Goal: Check status: Check status

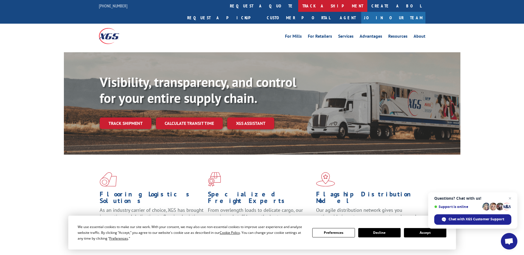
click at [298, 6] on link "track a shipment" at bounding box center [332, 6] width 69 height 12
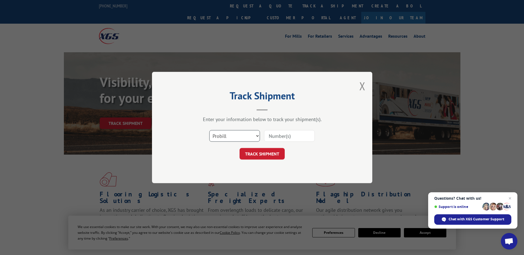
click at [209, 130] on select "Select category... Probill BOL PO" at bounding box center [234, 136] width 51 height 12
select select "bol"
click option "BOL" at bounding box center [0, 0] width 0 height 0
click at [280, 136] on input at bounding box center [289, 136] width 51 height 12
paste input "484987987165"
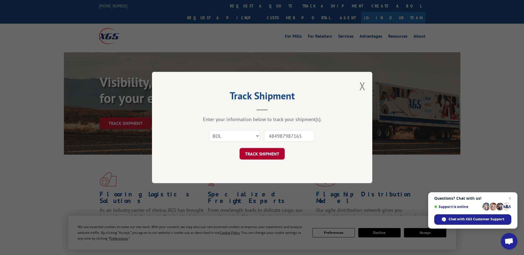
type input "484987987165"
click at [269, 157] on button "TRACK SHIPMENT" at bounding box center [261, 154] width 45 height 12
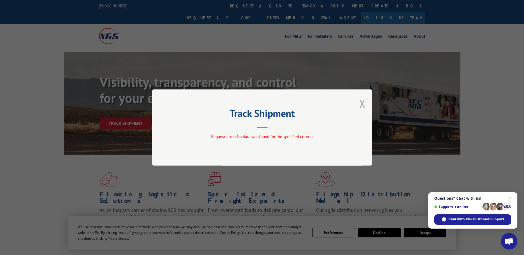
click at [361, 100] on button "Close modal" at bounding box center [362, 103] width 6 height 15
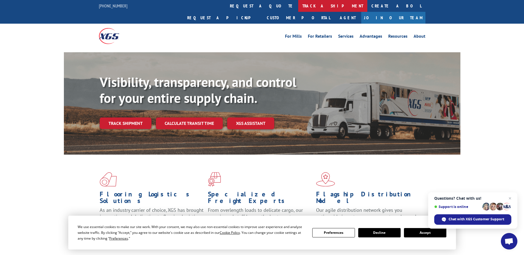
click at [298, 4] on link "track a shipment" at bounding box center [332, 6] width 69 height 12
click at [298, 3] on link "track a shipment" at bounding box center [332, 6] width 69 height 12
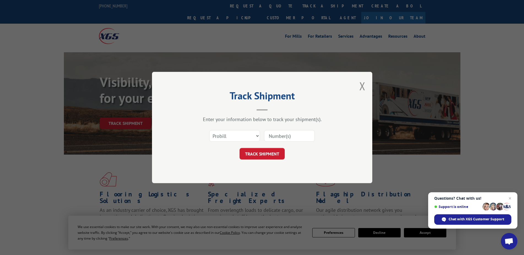
click at [284, 137] on input at bounding box center [289, 136] width 51 height 12
paste input "484987987165"
type input "484987987165"
click at [274, 154] on button "TRACK SHIPMENT" at bounding box center [261, 154] width 45 height 12
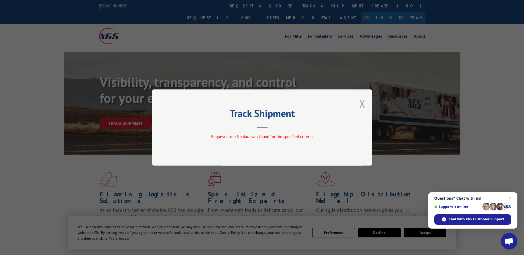
click at [364, 101] on button "Close modal" at bounding box center [362, 103] width 6 height 15
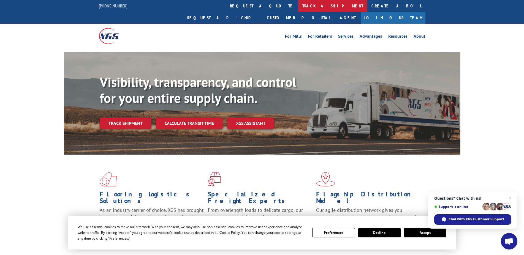
click at [298, 3] on link "track a shipment" at bounding box center [332, 6] width 69 height 12
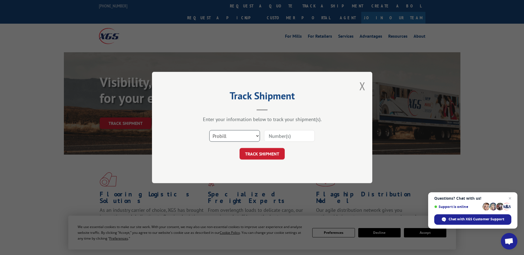
click at [209, 130] on select "Select category... Probill BOL PO" at bounding box center [234, 136] width 51 height 12
select select "po"
click option "PO" at bounding box center [0, 0] width 0 height 0
click at [282, 135] on input at bounding box center [289, 136] width 51 height 12
paste input "484987987165"
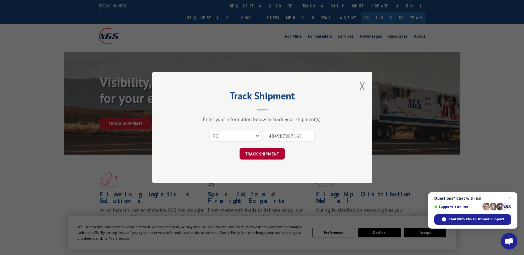
type input "484987987165"
click at [275, 153] on button "TRACK SHIPMENT" at bounding box center [261, 154] width 45 height 12
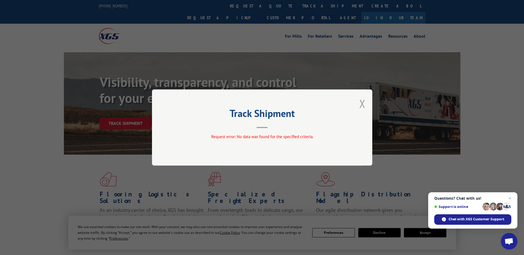
click at [363, 103] on button "Close modal" at bounding box center [362, 103] width 6 height 15
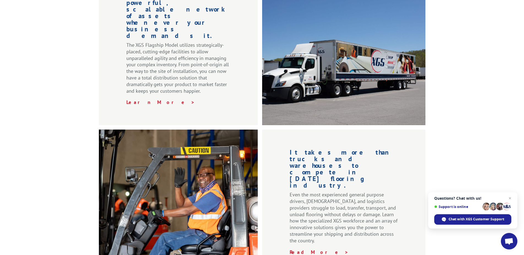
scroll to position [646, 0]
